Goal: Task Accomplishment & Management: Manage account settings

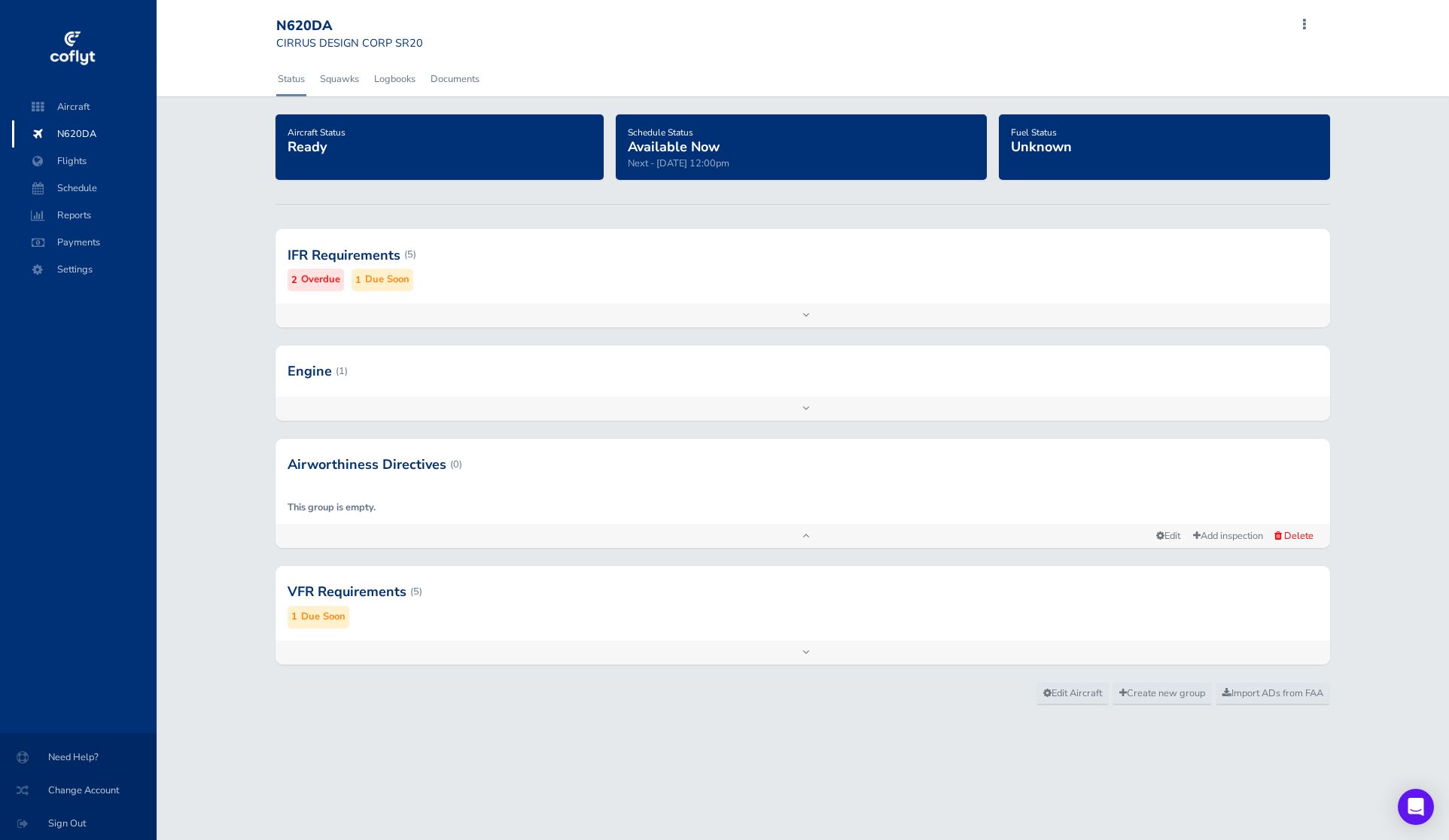
click at [1302, 20] on span at bounding box center [1304, 24] width 18 height 21
click at [94, 274] on span "Settings" at bounding box center [85, 270] width 114 height 27
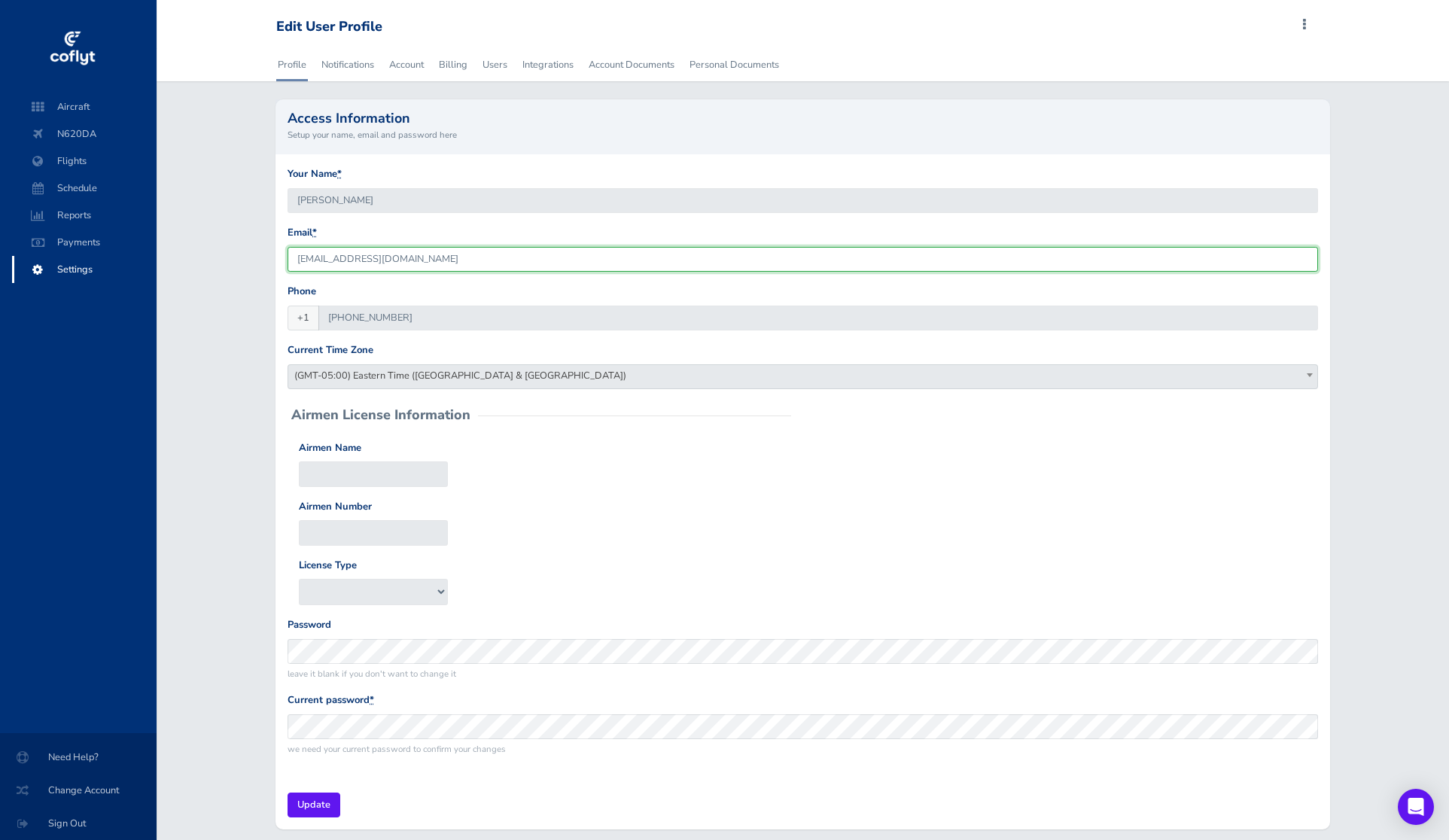
click at [388, 251] on input "kbklphillips@yahoo.com" at bounding box center [802, 259] width 1031 height 25
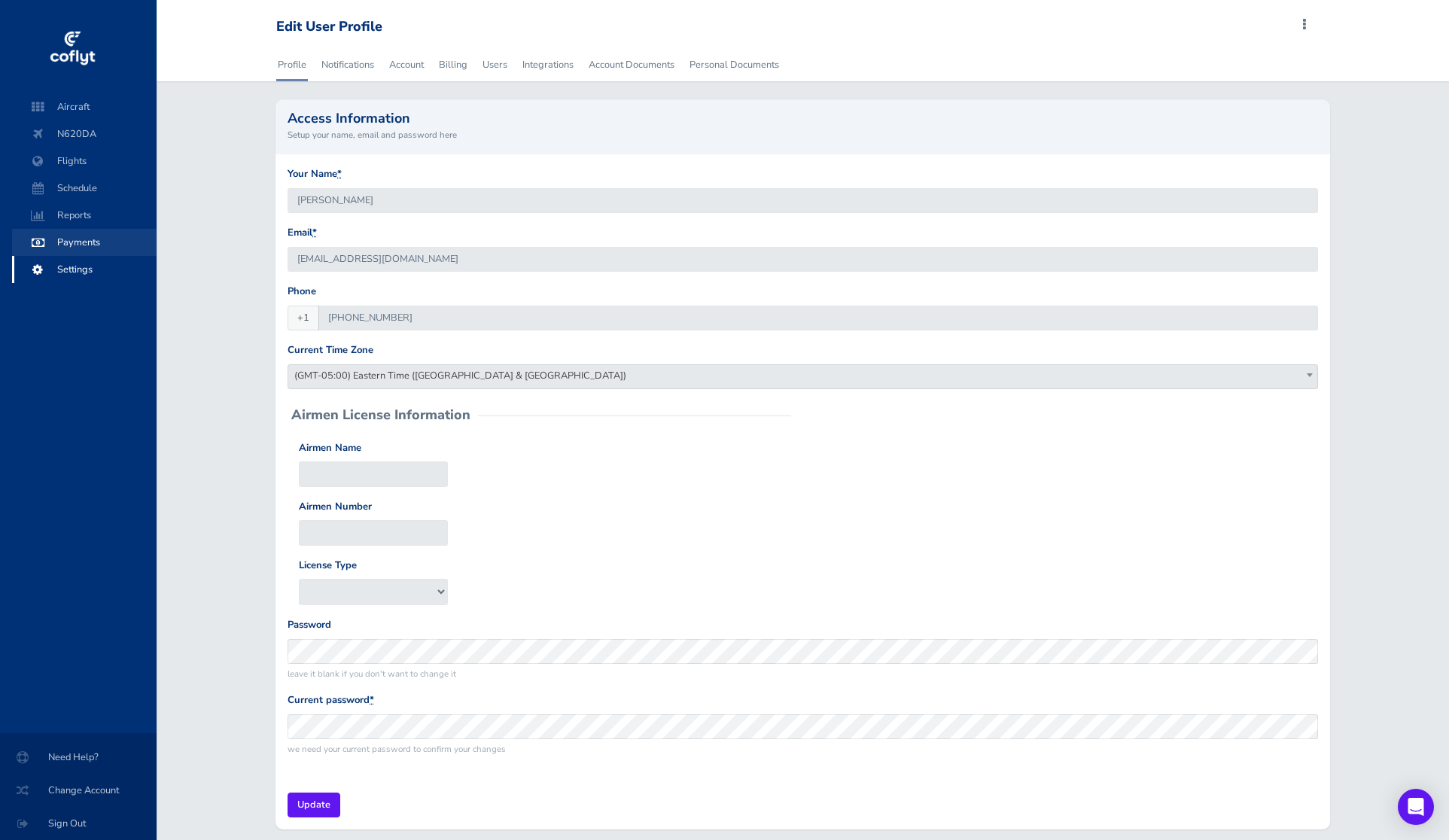
click at [103, 235] on span "Payments" at bounding box center [85, 242] width 114 height 27
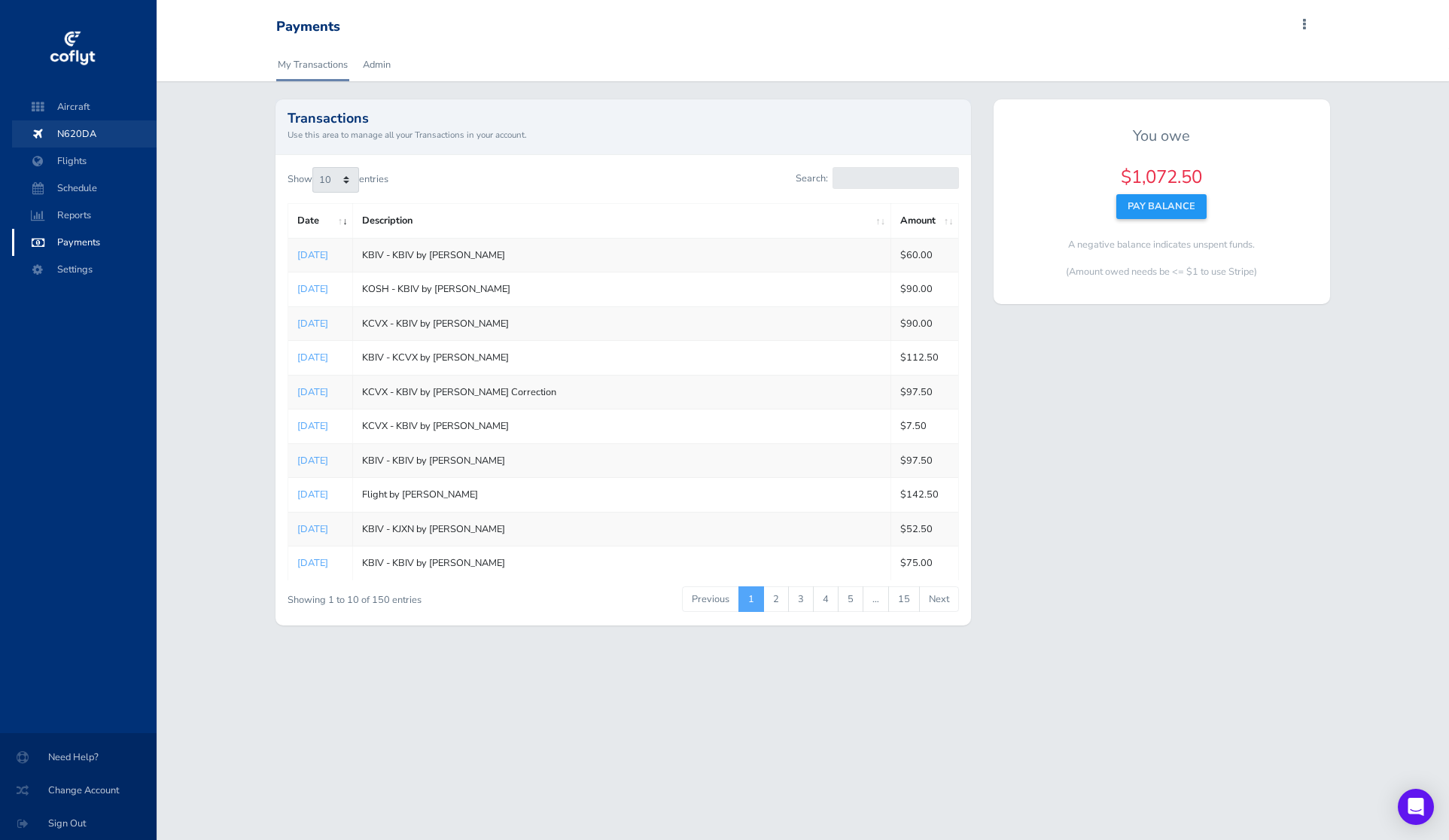
click at [88, 132] on span "N620DA" at bounding box center [85, 134] width 114 height 27
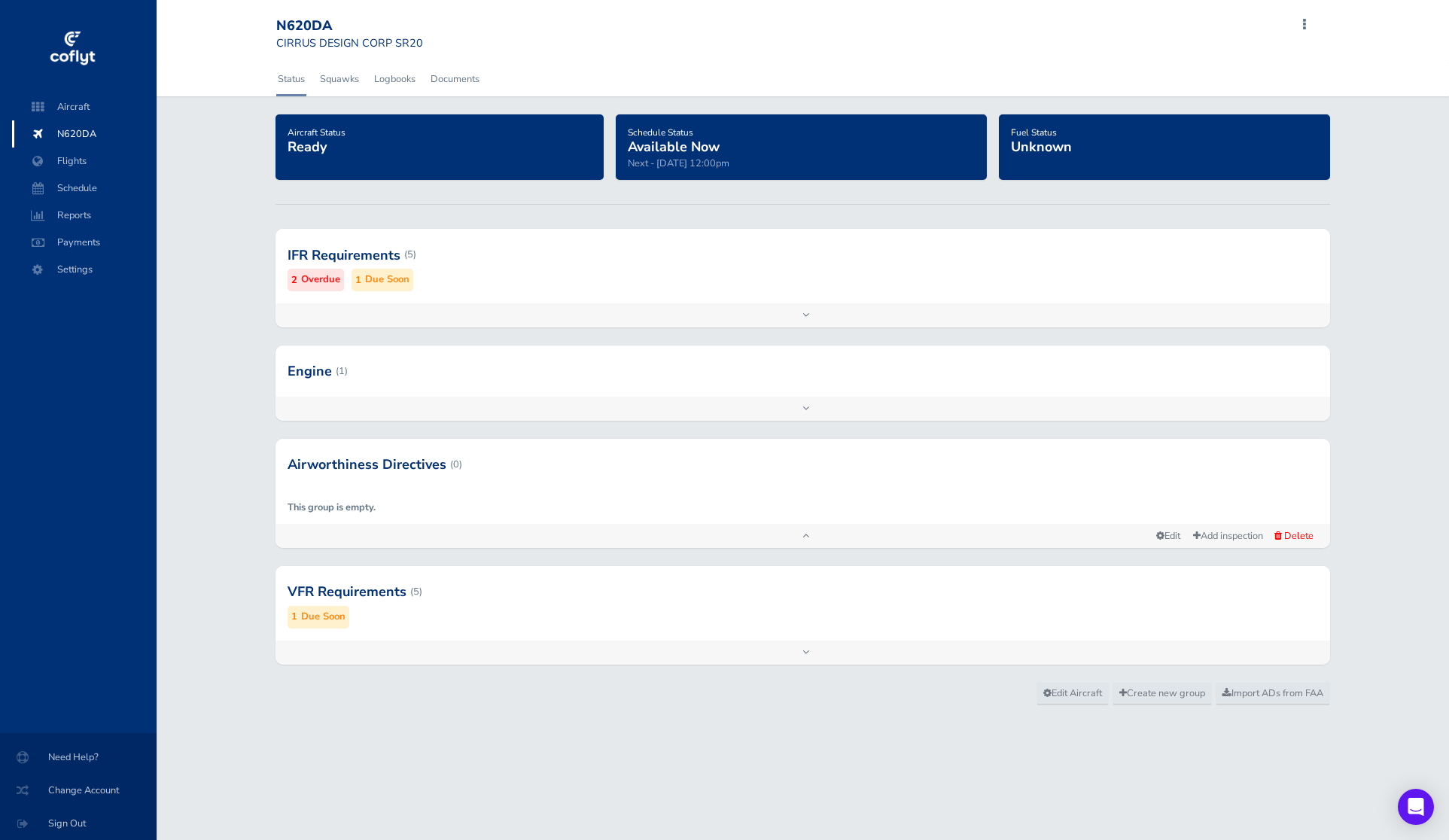
click at [509, 279] on div at bounding box center [803, 255] width 1055 height 74
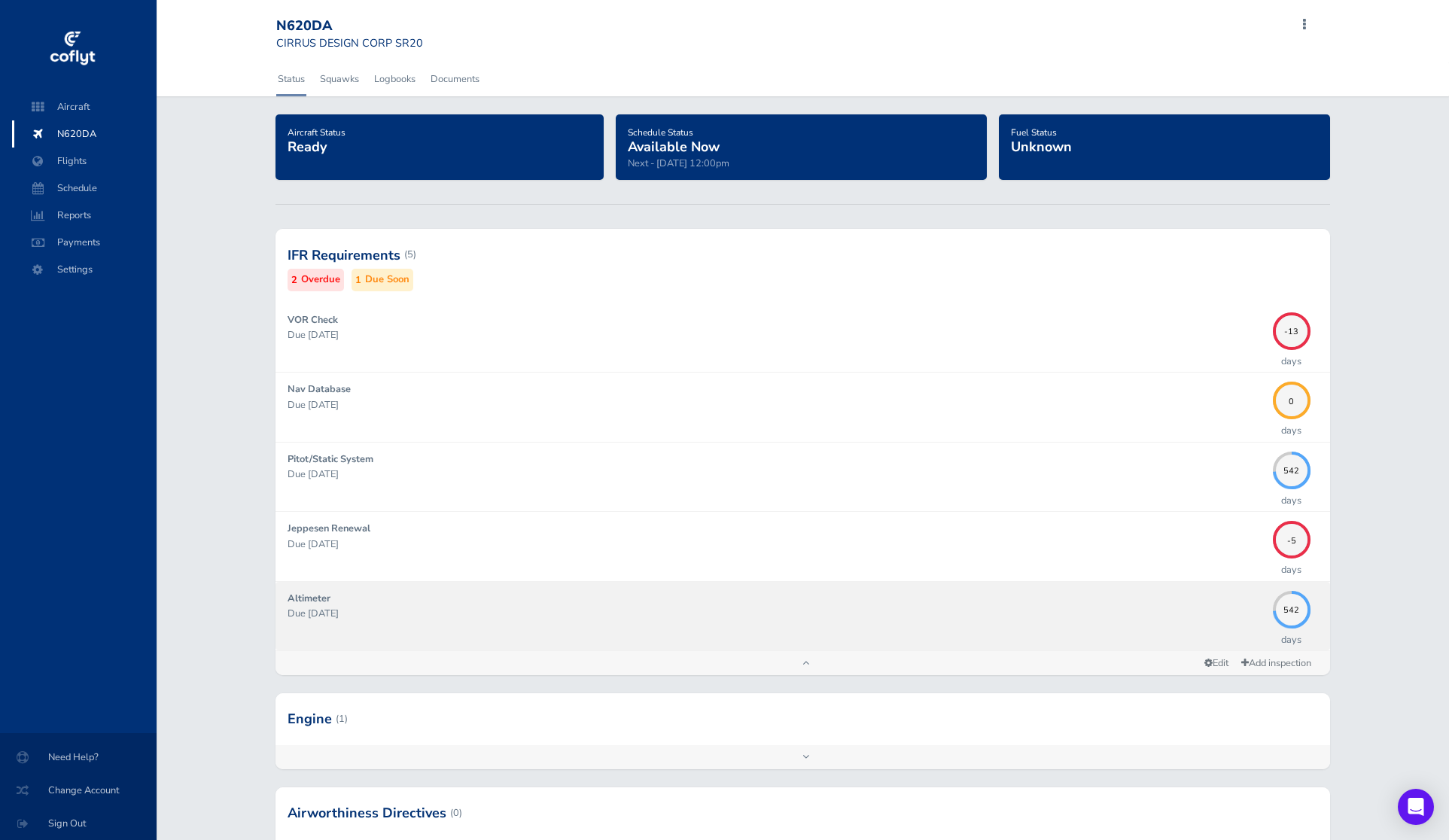
scroll to position [266, 0]
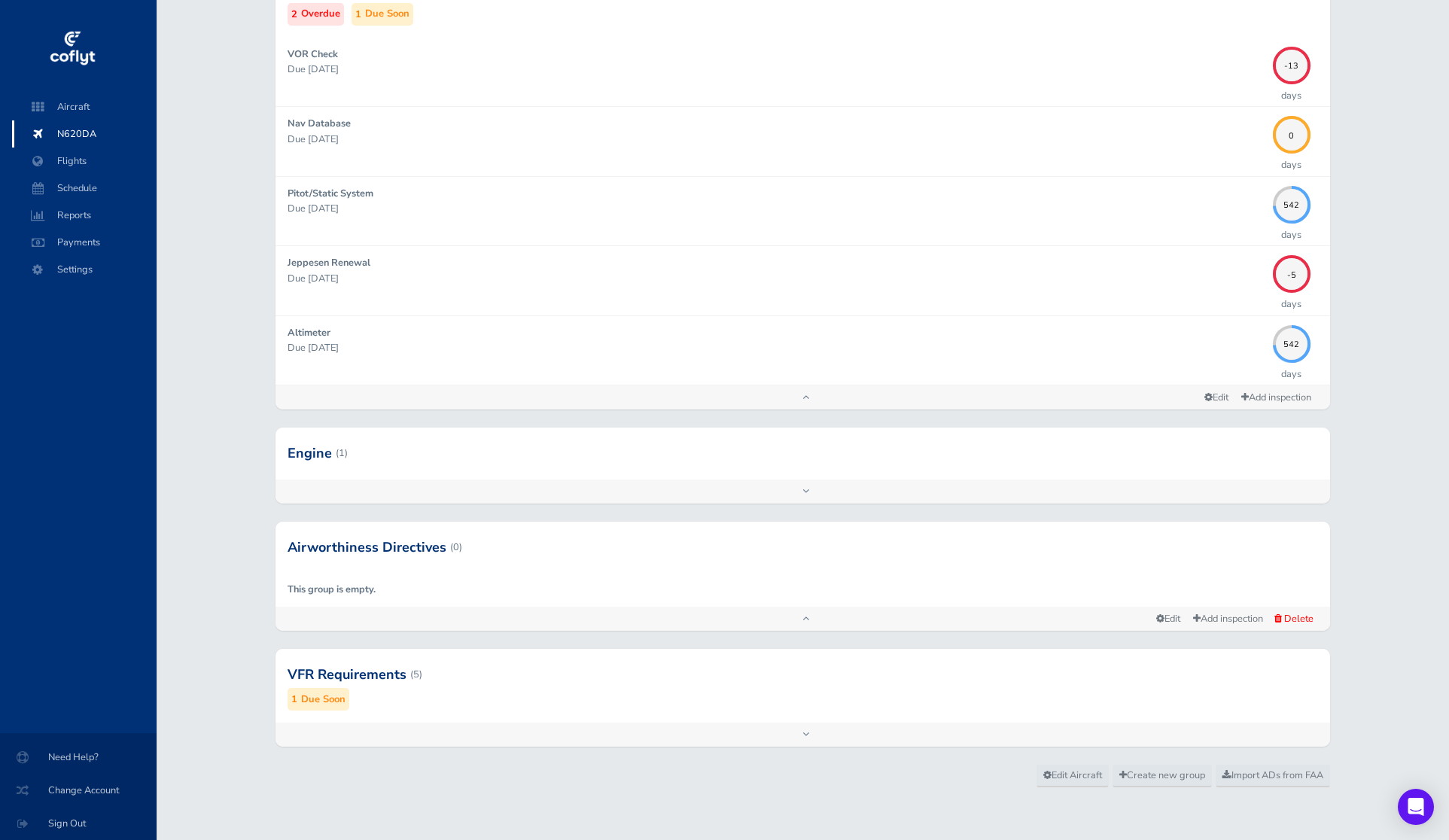
click at [890, 476] on div at bounding box center [803, 453] width 1055 height 51
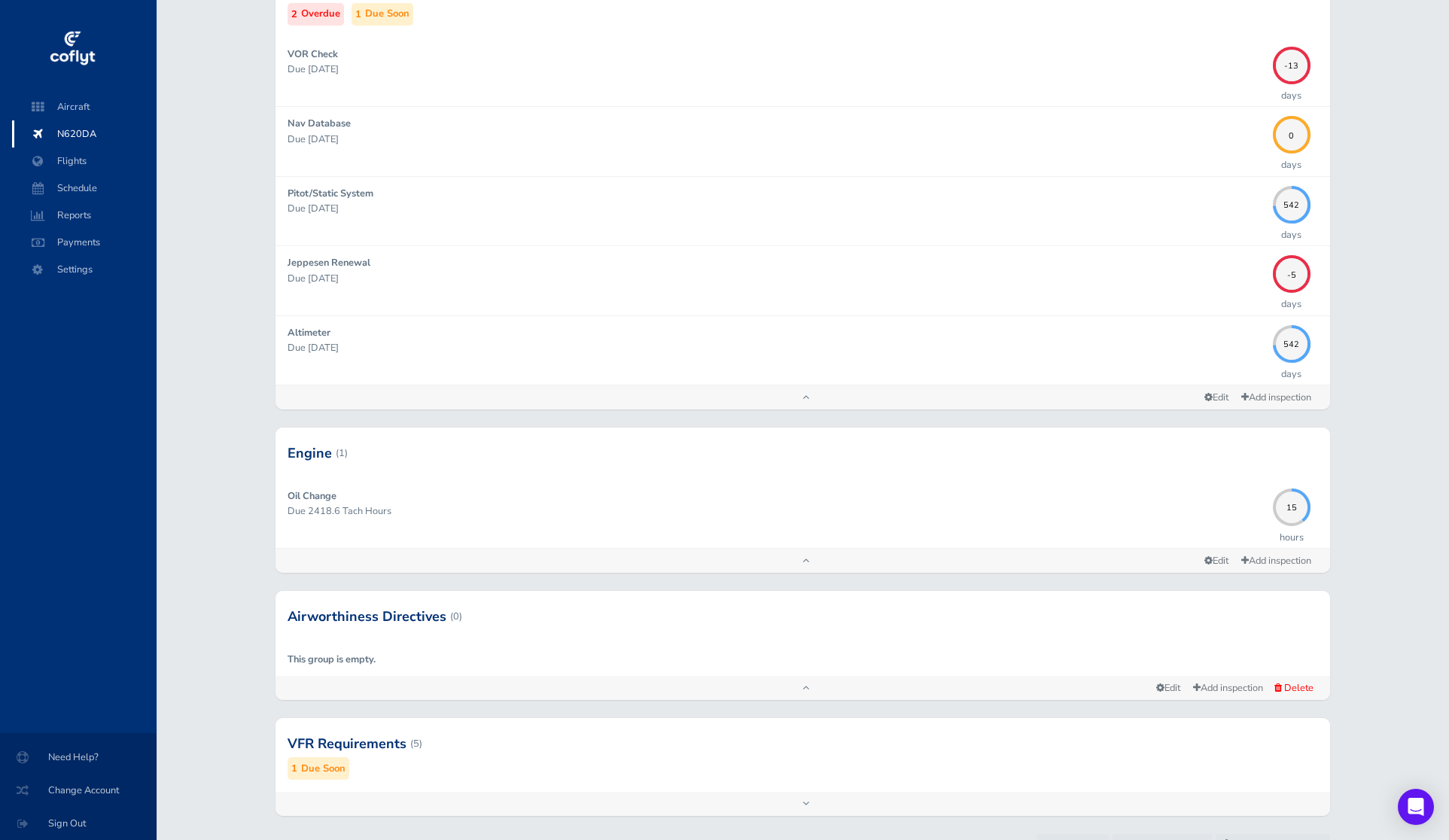
scroll to position [335, 0]
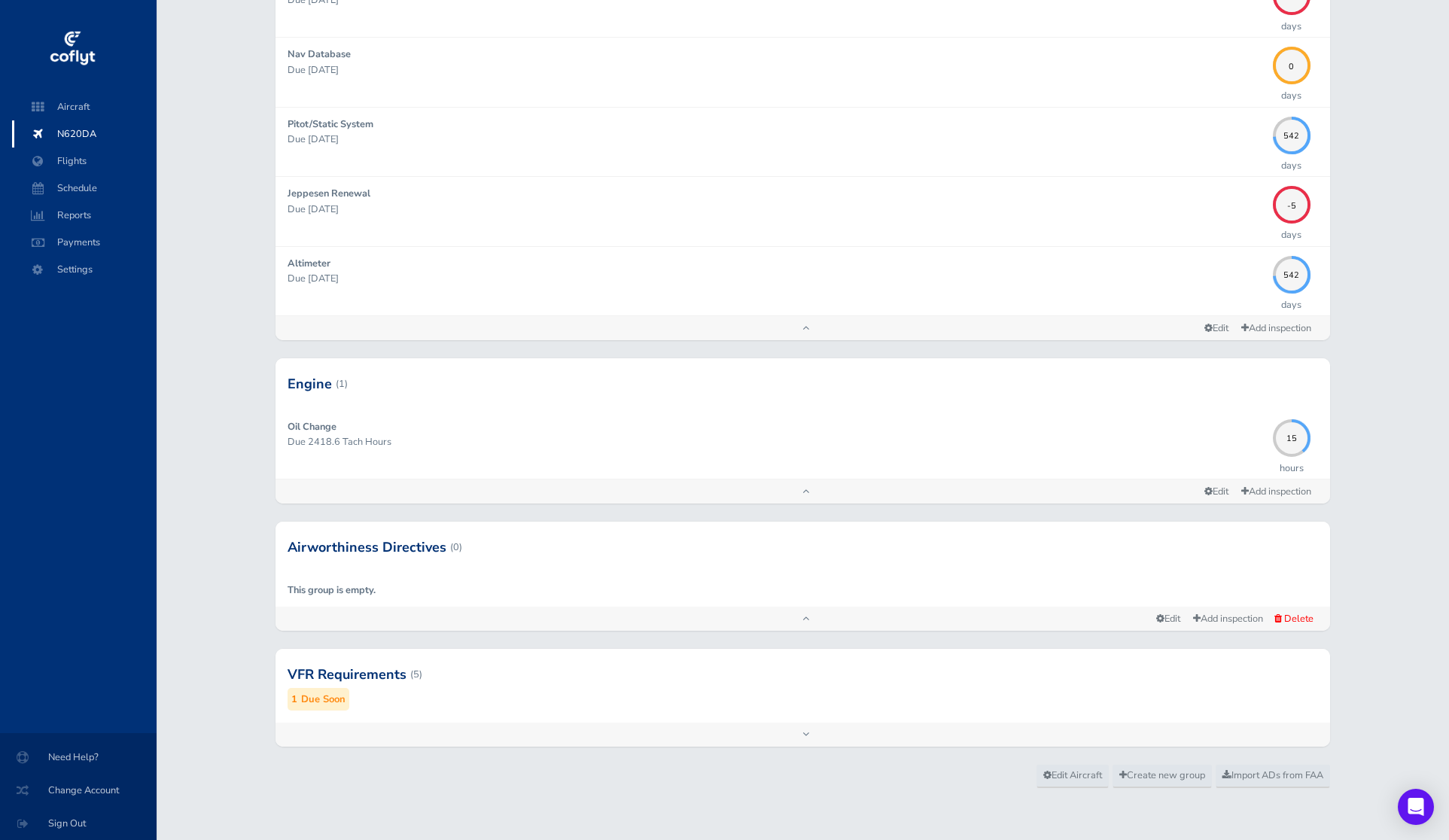
click at [1271, 687] on div at bounding box center [803, 675] width 1055 height 74
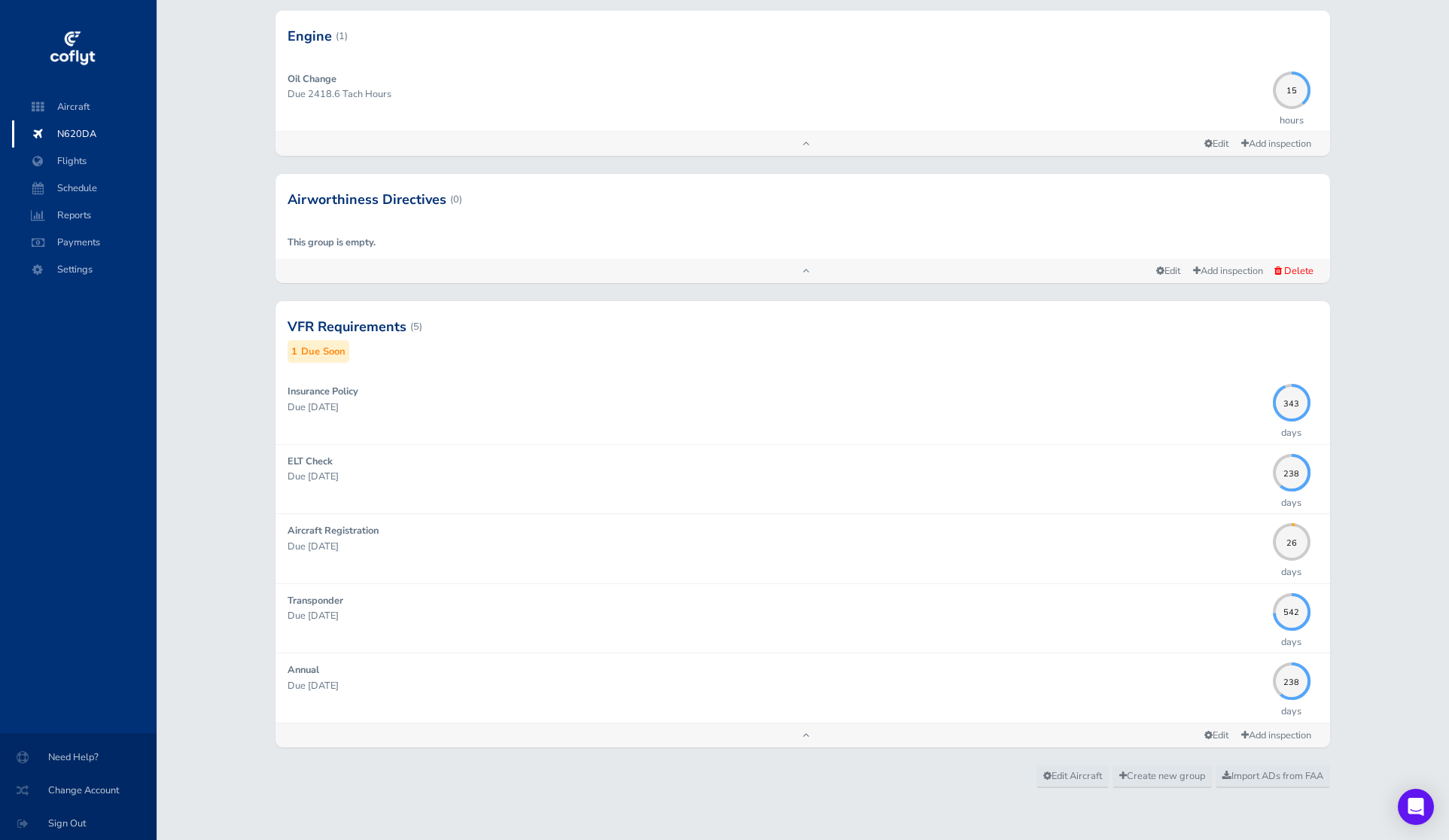
scroll to position [683, 0]
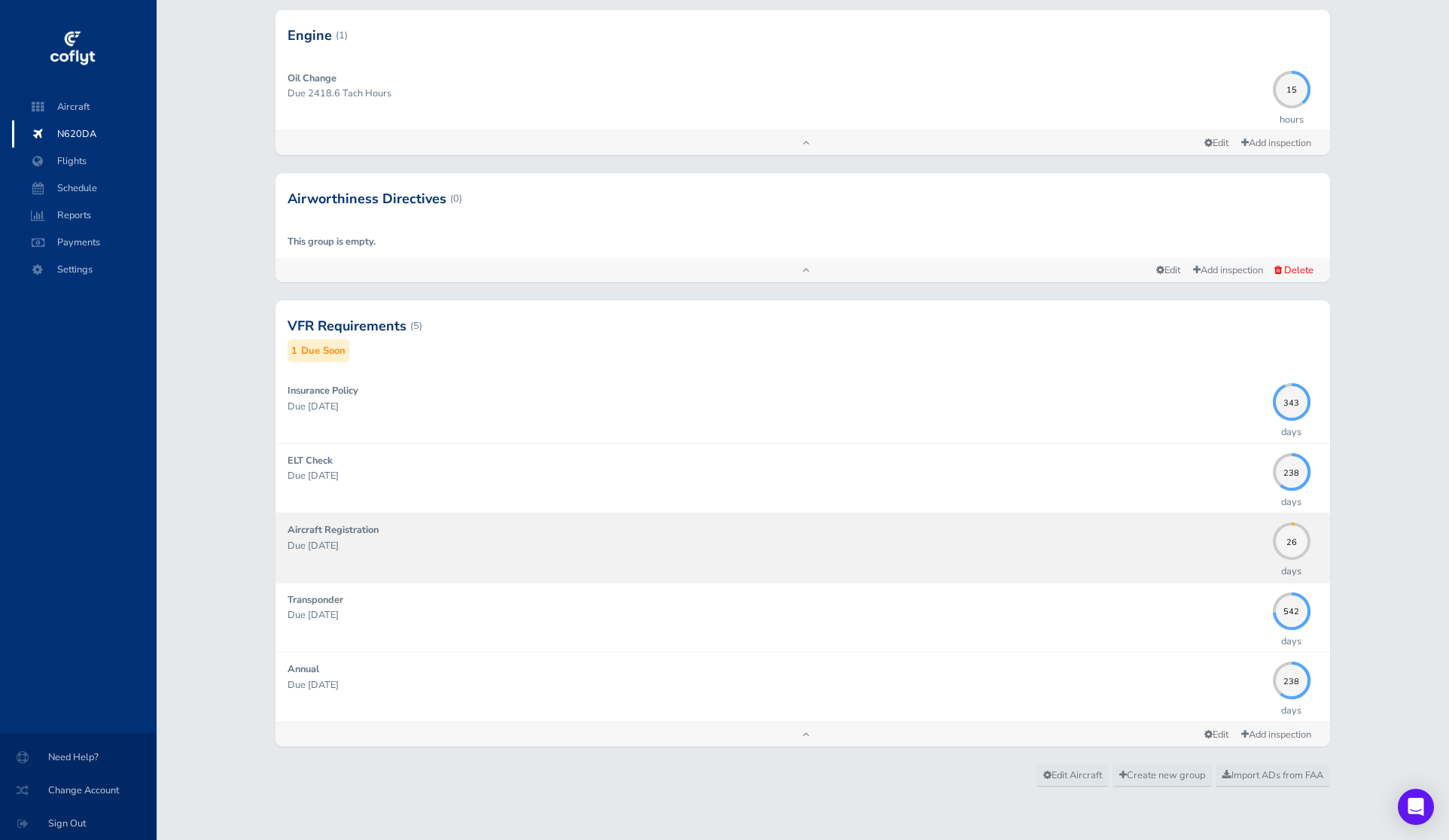
click at [1214, 553] on div "Aircraft Registration Due 09/30/2025" at bounding box center [777, 548] width 978 height 50
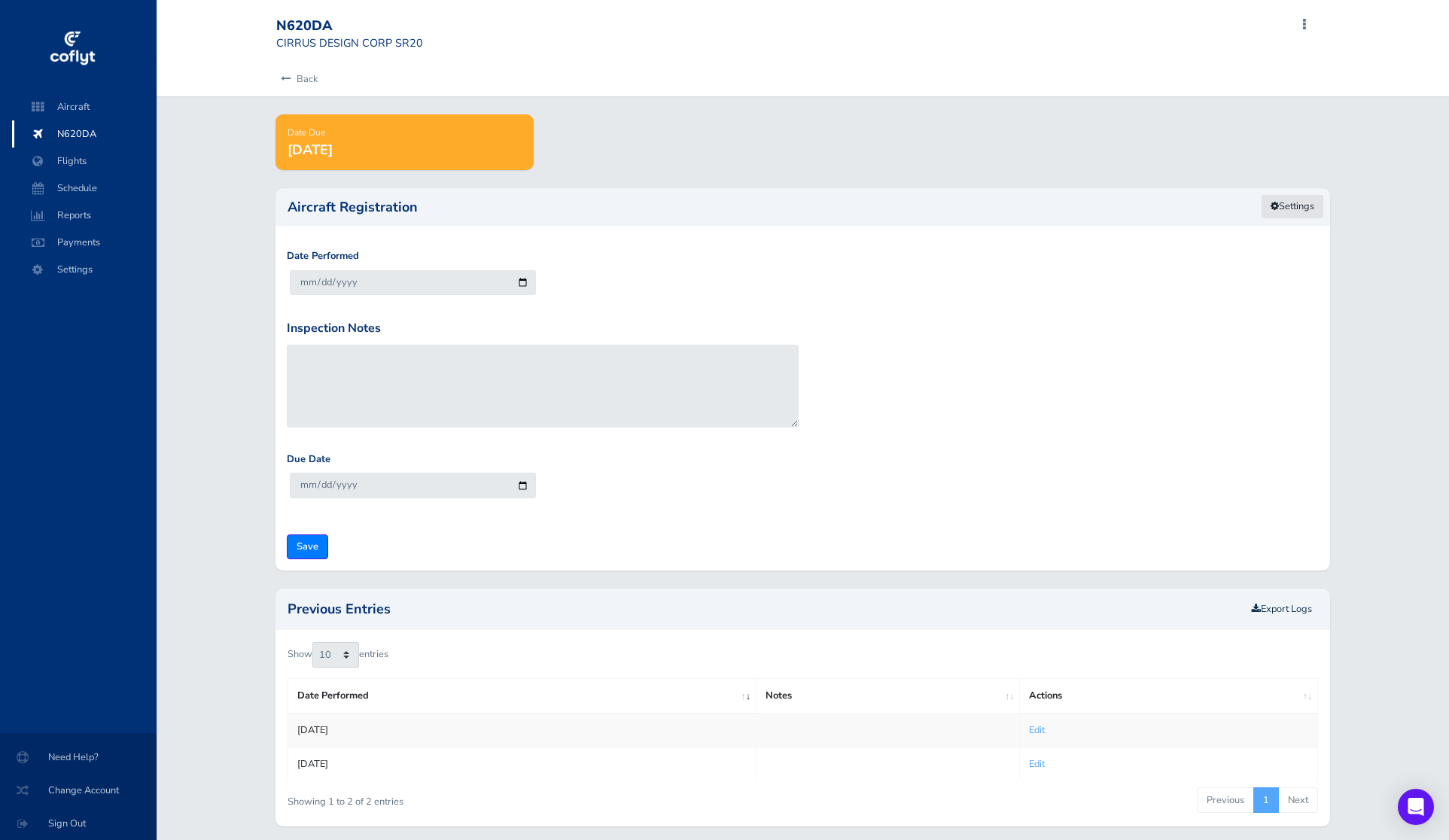
click at [1284, 212] on link "Settings" at bounding box center [1292, 207] width 63 height 25
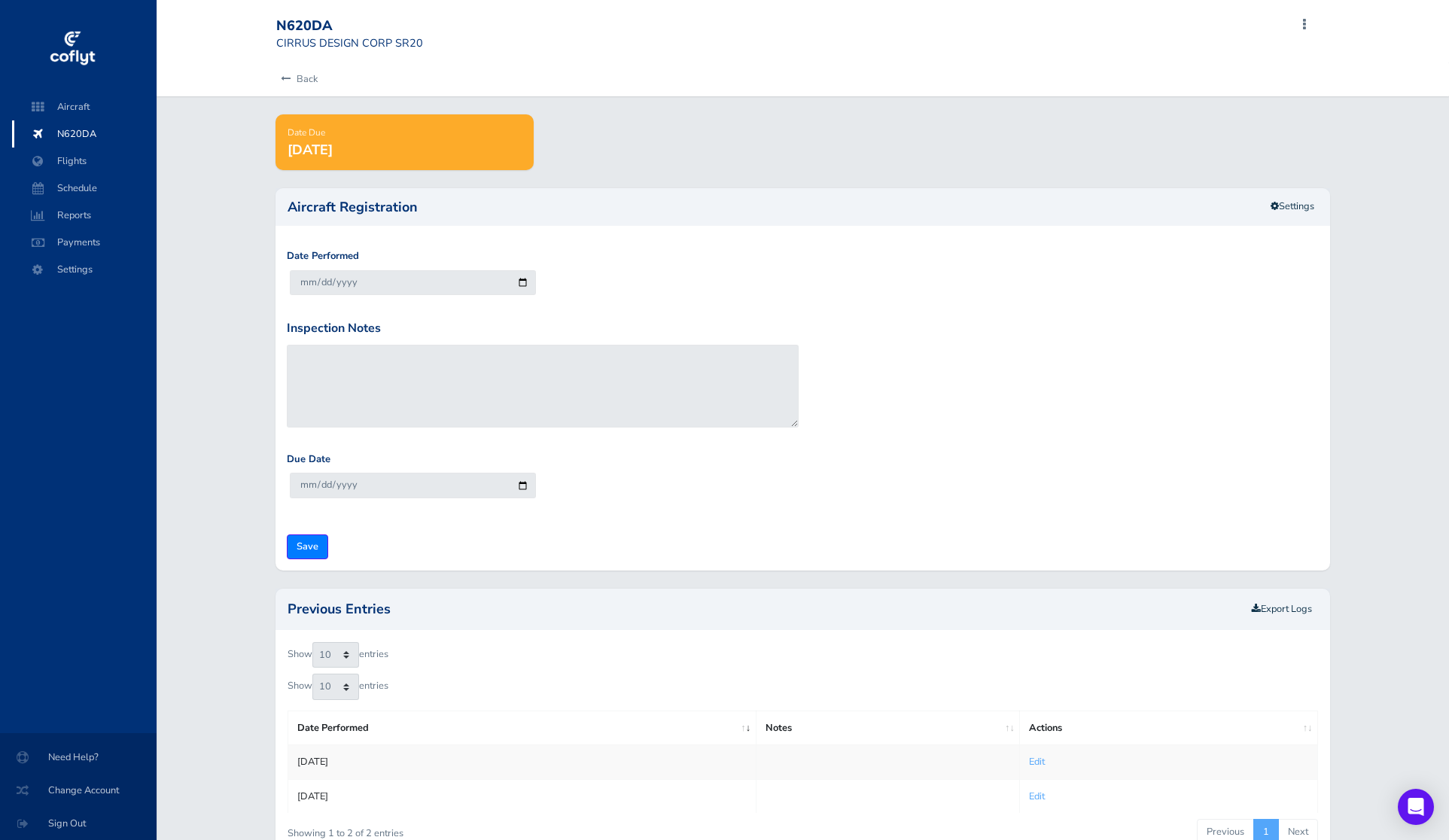
scroll to position [118, 0]
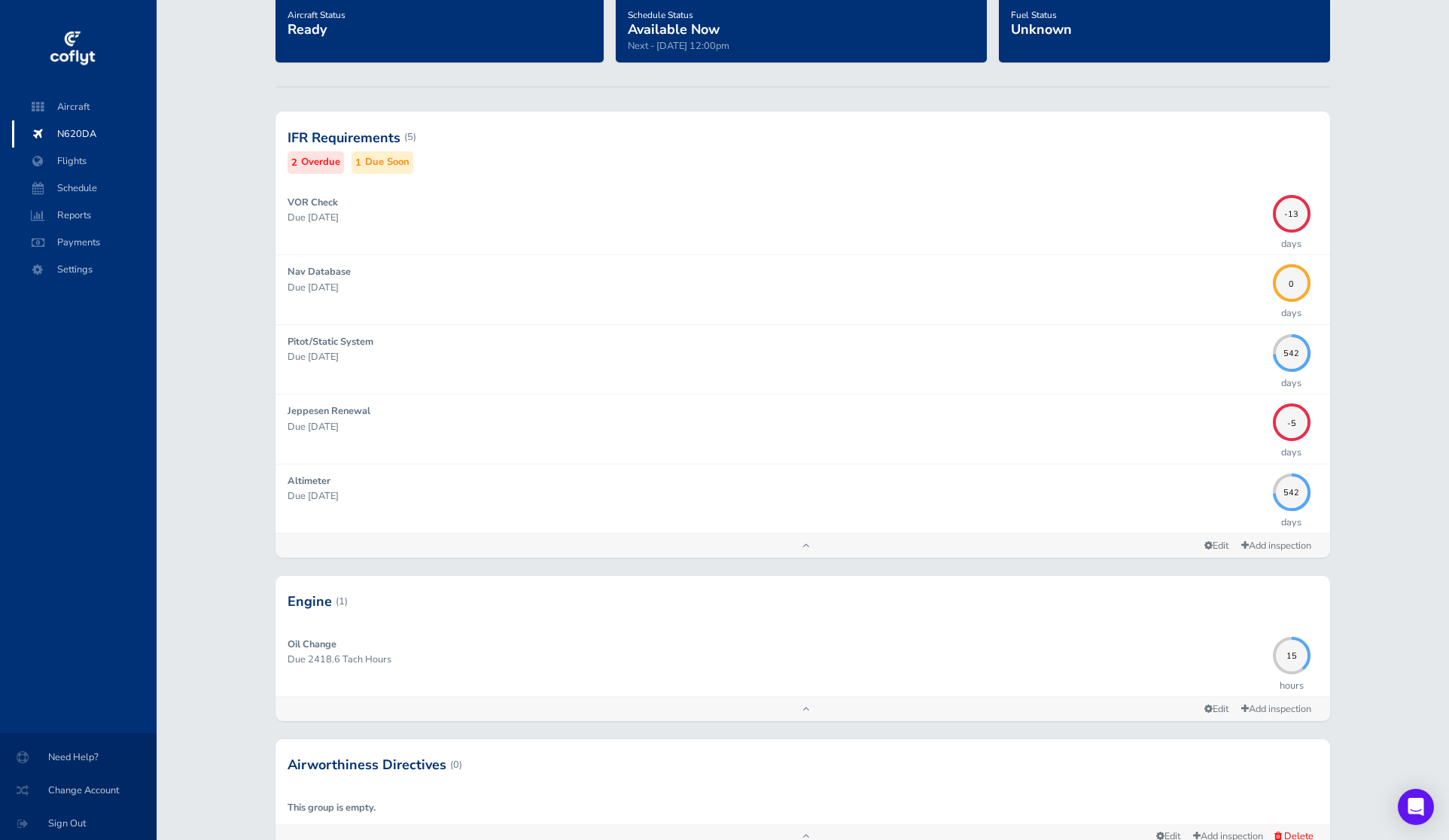
scroll to position [683, 0]
